Goal: Task Accomplishment & Management: Manage account settings

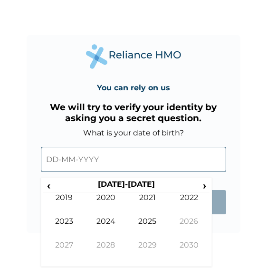
click at [56, 158] on input "text" at bounding box center [133, 159] width 185 height 25
click at [53, 158] on input "text" at bounding box center [133, 159] width 185 height 25
click at [204, 186] on span "›" at bounding box center [205, 186] width 10 height 12
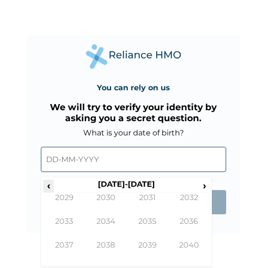
click at [49, 185] on span "‹" at bounding box center [48, 186] width 10 height 12
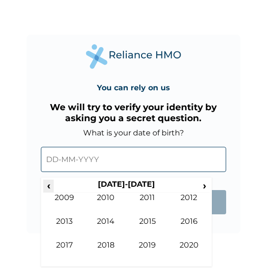
click at [49, 185] on span "‹" at bounding box center [48, 186] width 10 height 12
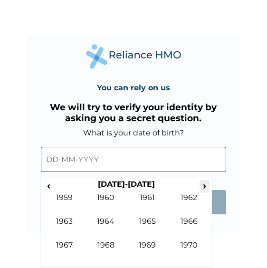
click at [203, 186] on span "›" at bounding box center [205, 186] width 10 height 12
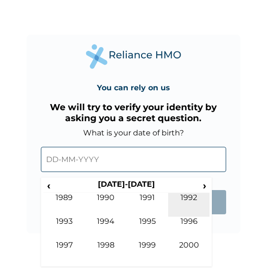
click at [185, 202] on td "1992" at bounding box center [189, 205] width 42 height 24
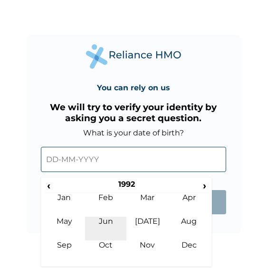
click at [110, 223] on td "Jun" at bounding box center [106, 229] width 42 height 24
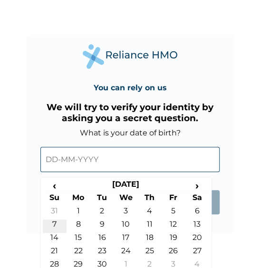
click at [52, 224] on td "7" at bounding box center [55, 226] width 24 height 13
type input "[DATE]"
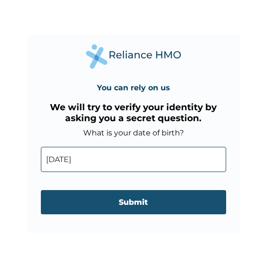
click at [148, 204] on input "Submit" at bounding box center [133, 202] width 185 height 24
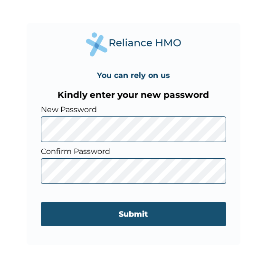
click at [136, 220] on input "Submit" at bounding box center [133, 214] width 185 height 24
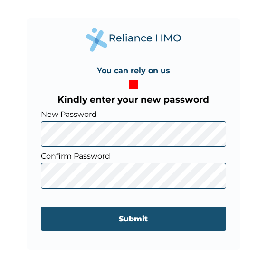
click at [88, 210] on input "Submit" at bounding box center [133, 219] width 185 height 24
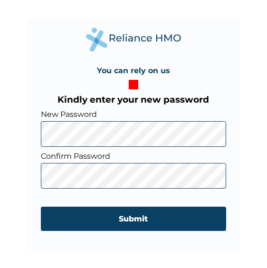
click at [140, 84] on div "You can rely on us Kindly enter your new password New Password Confirm Password…" at bounding box center [134, 134] width 214 height 232
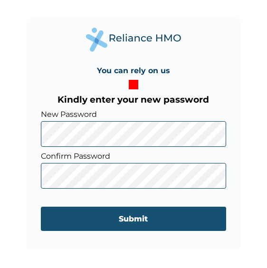
click at [123, 216] on input "Submit" at bounding box center [133, 219] width 185 height 24
